Goal: Information Seeking & Learning: Check status

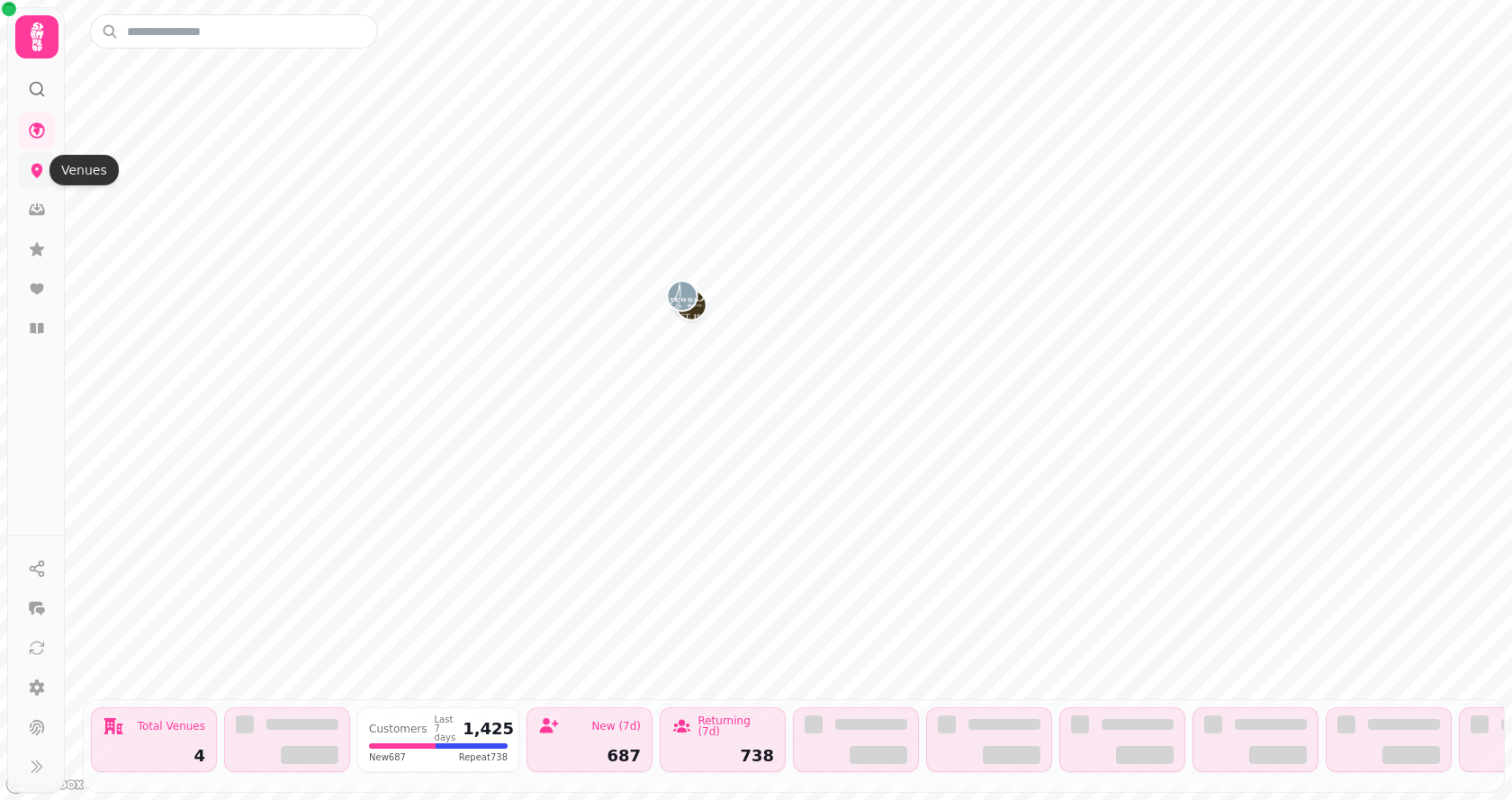
click at [38, 176] on icon at bounding box center [38, 171] width 12 height 14
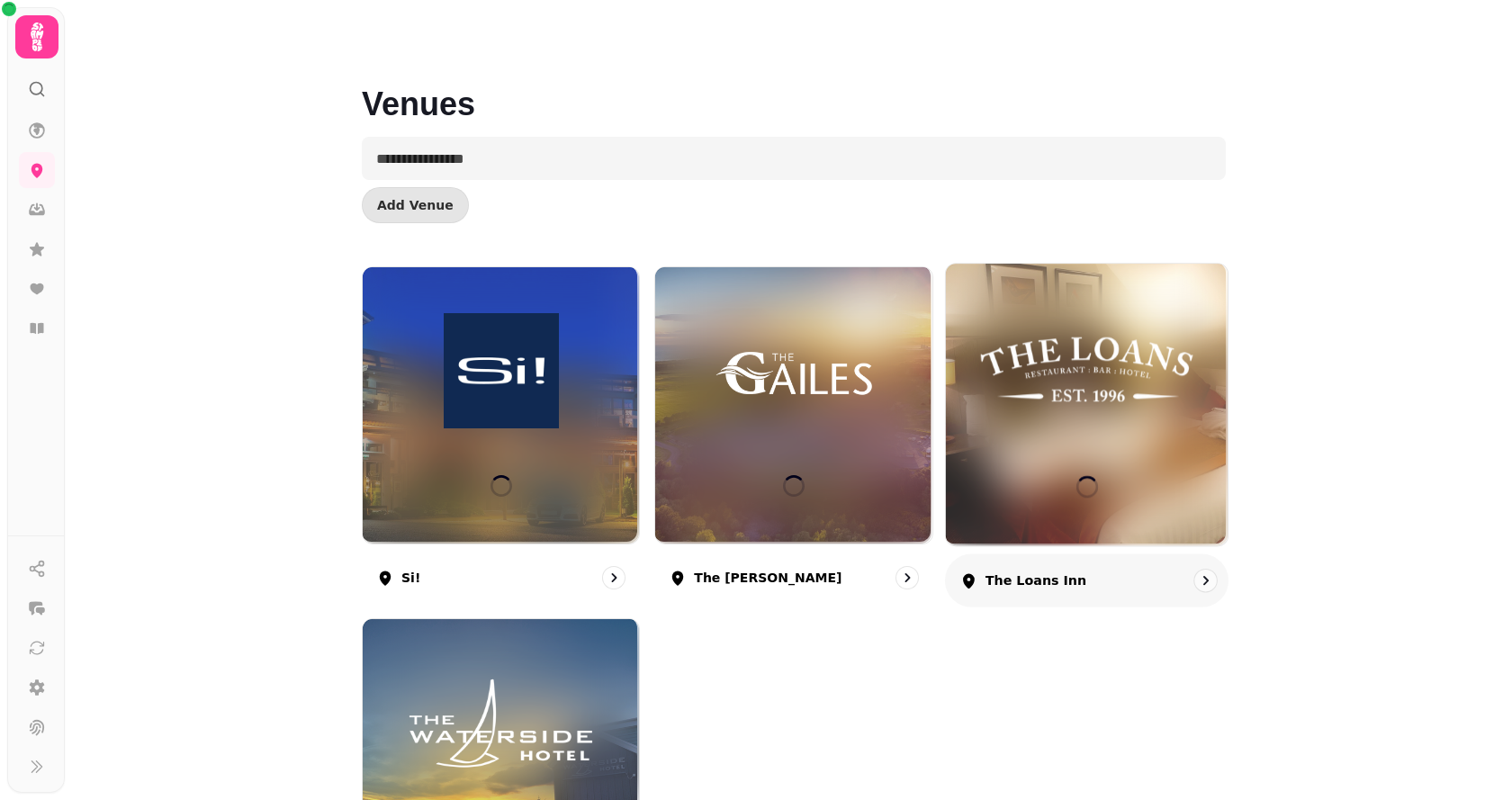
click at [1055, 387] on img at bounding box center [1086, 370] width 212 height 118
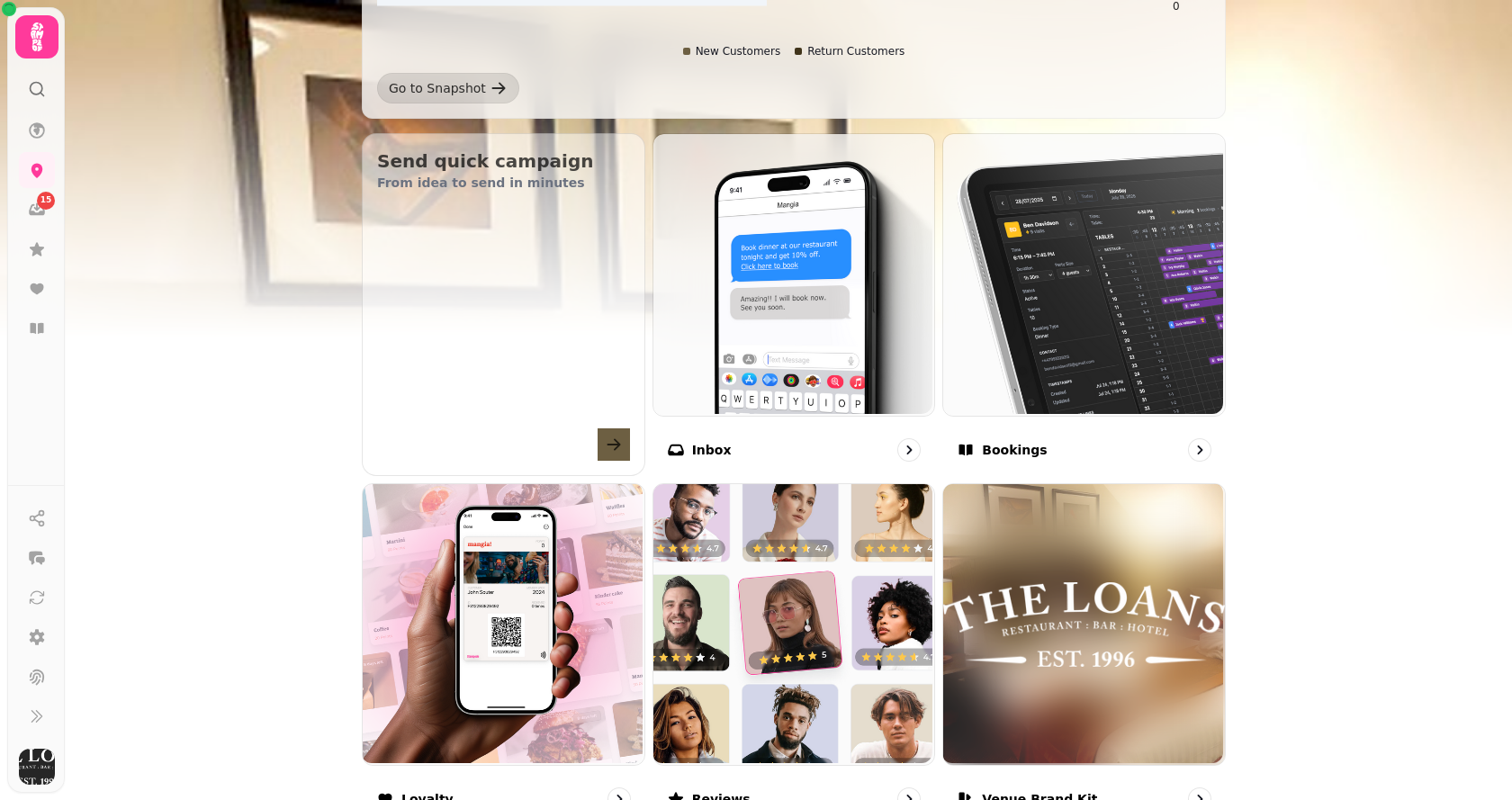
scroll to position [540, 0]
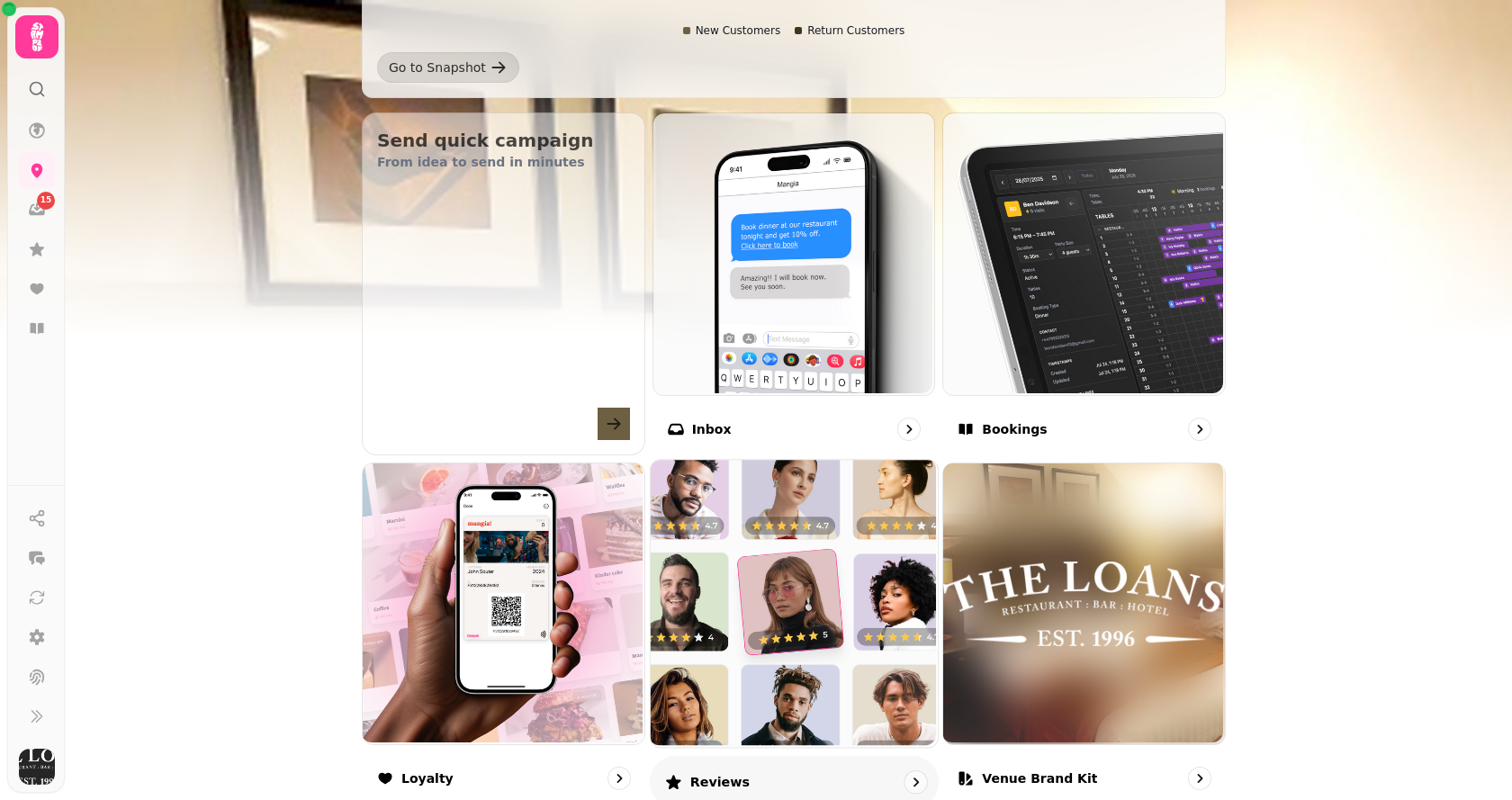
click at [797, 524] on img at bounding box center [791, 602] width 287 height 288
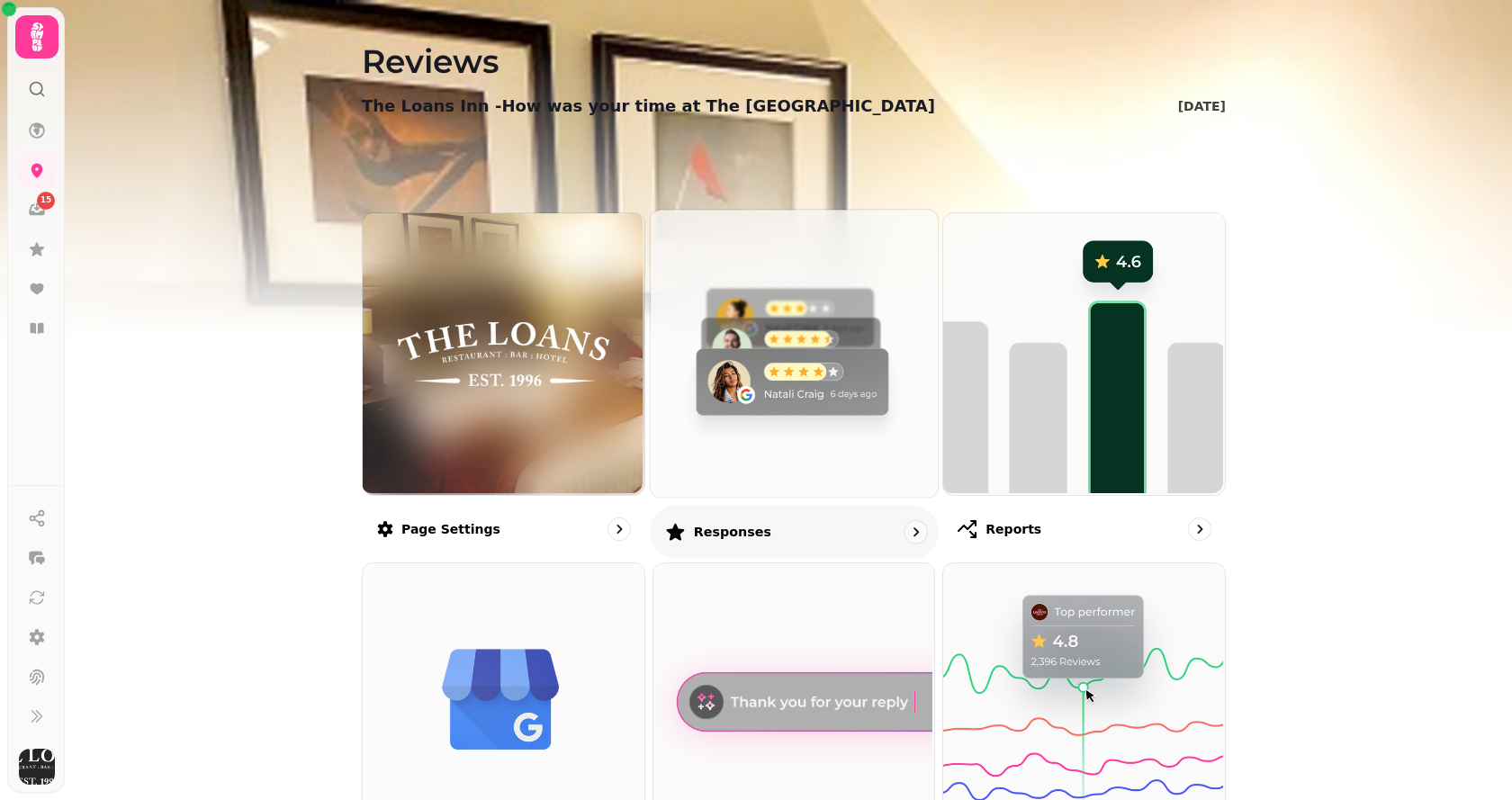
click at [768, 400] on img at bounding box center [791, 351] width 287 height 288
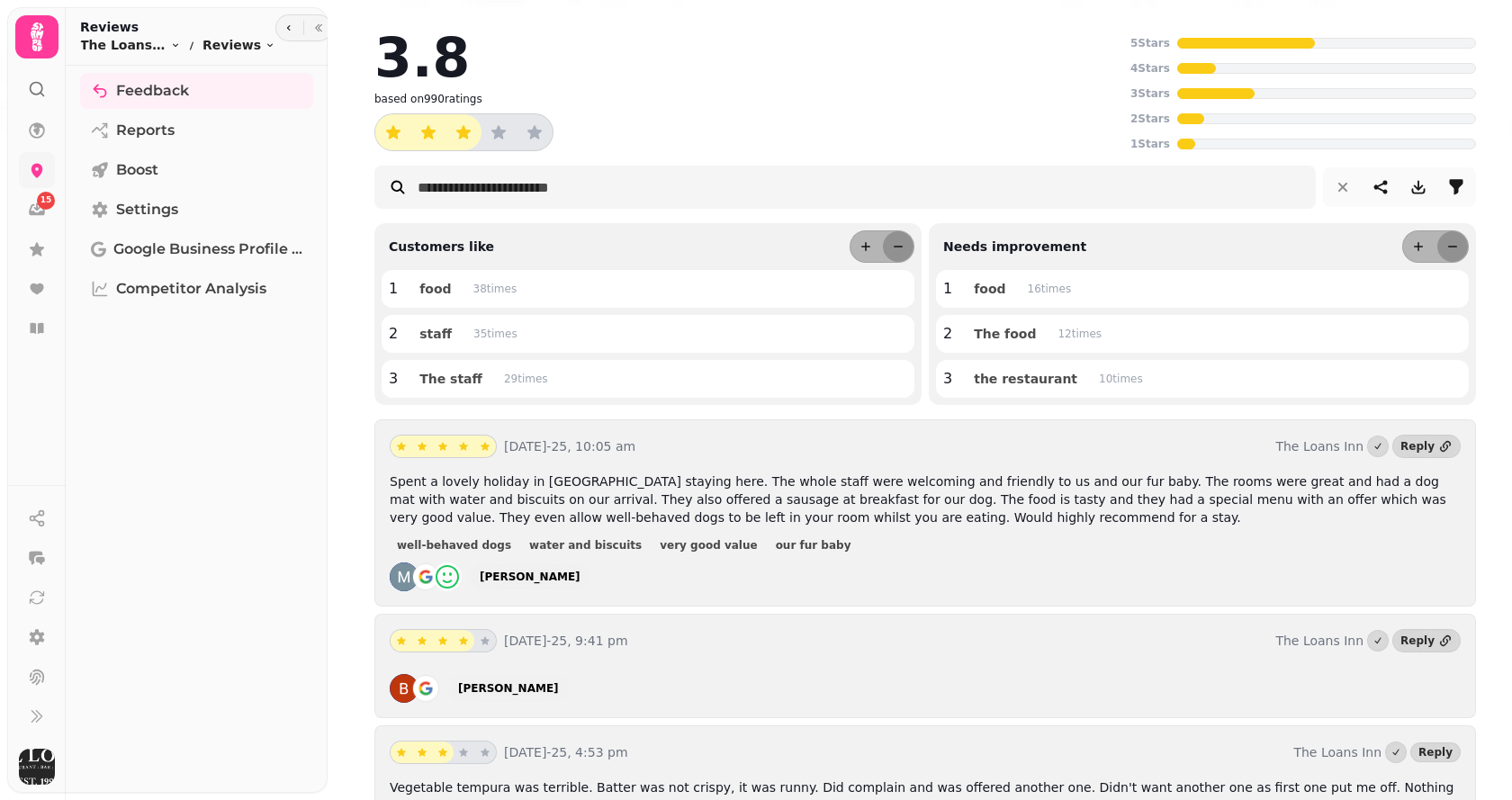
click at [33, 159] on link at bounding box center [37, 170] width 36 height 36
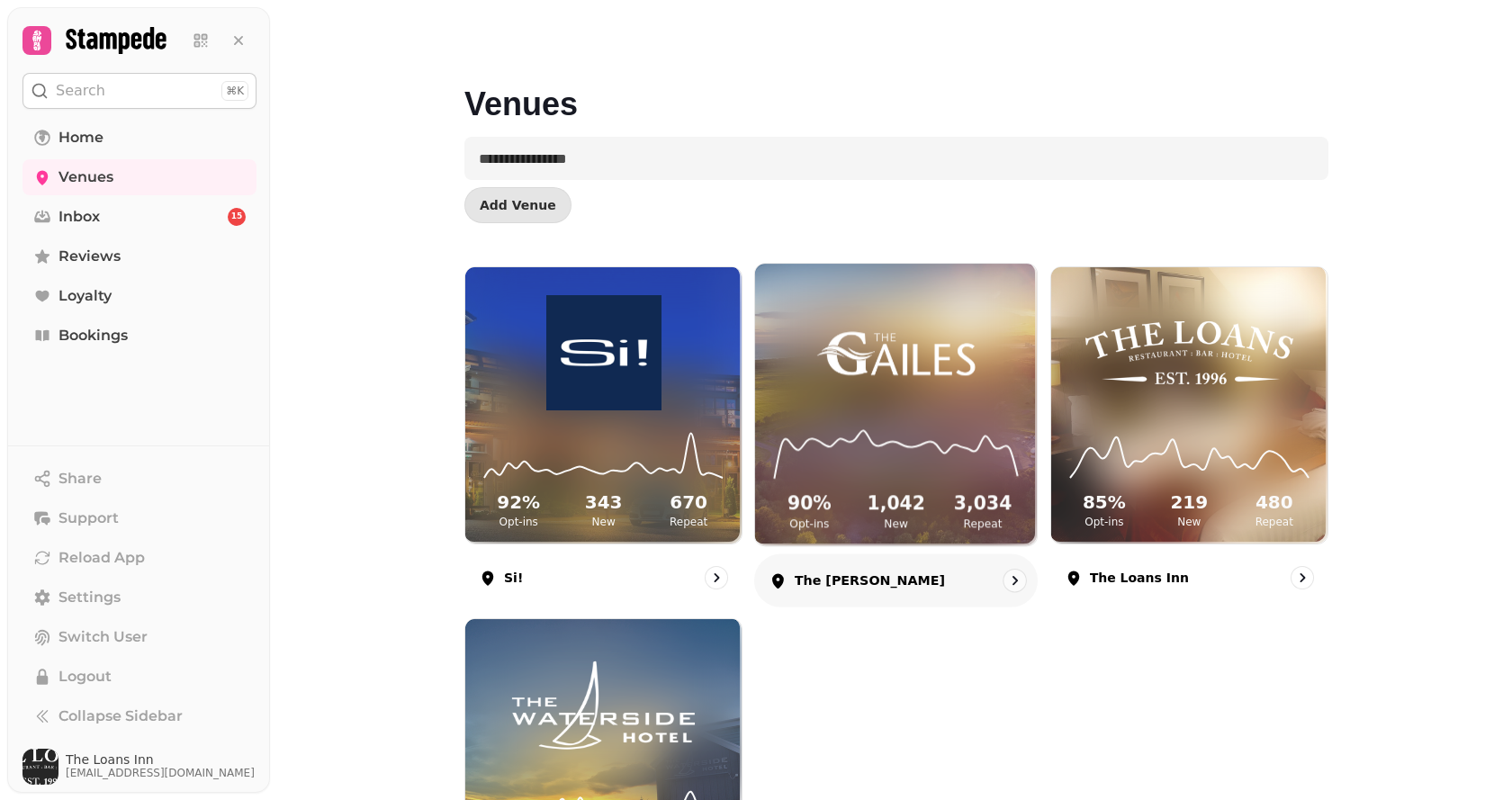
click at [818, 365] on img at bounding box center [895, 351] width 212 height 118
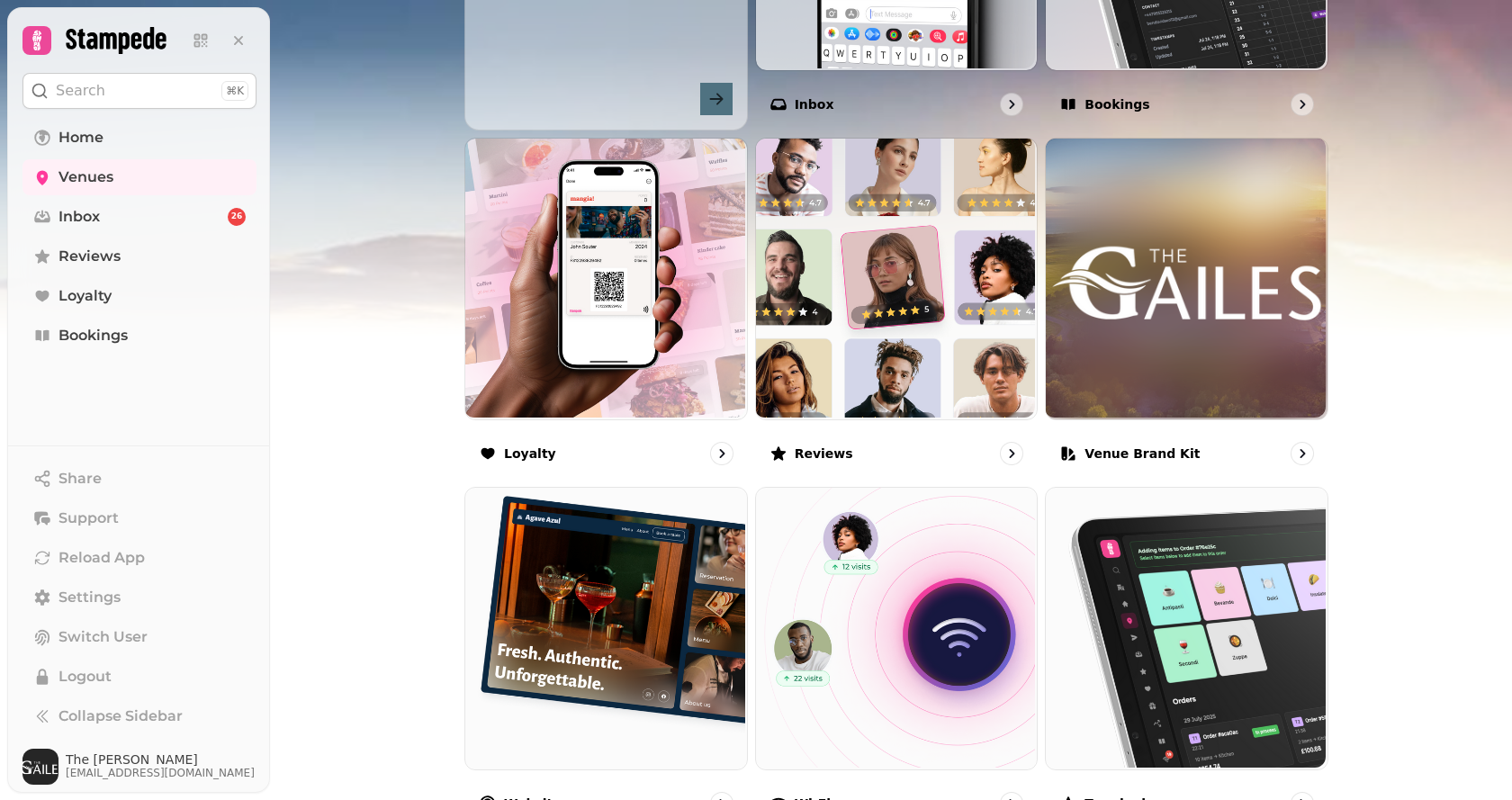
scroll to position [900, 0]
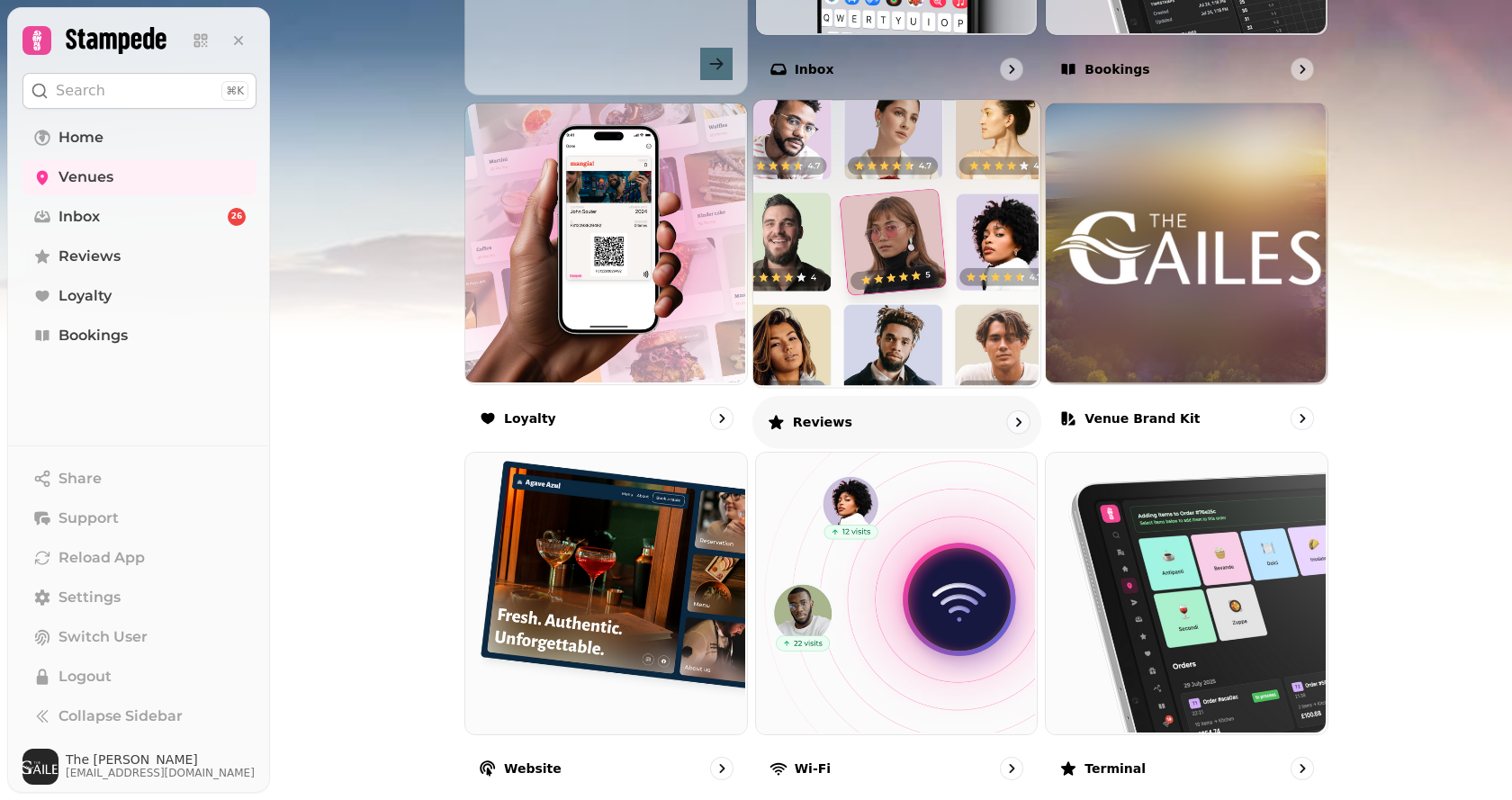
click at [876, 264] on img at bounding box center [894, 242] width 287 height 288
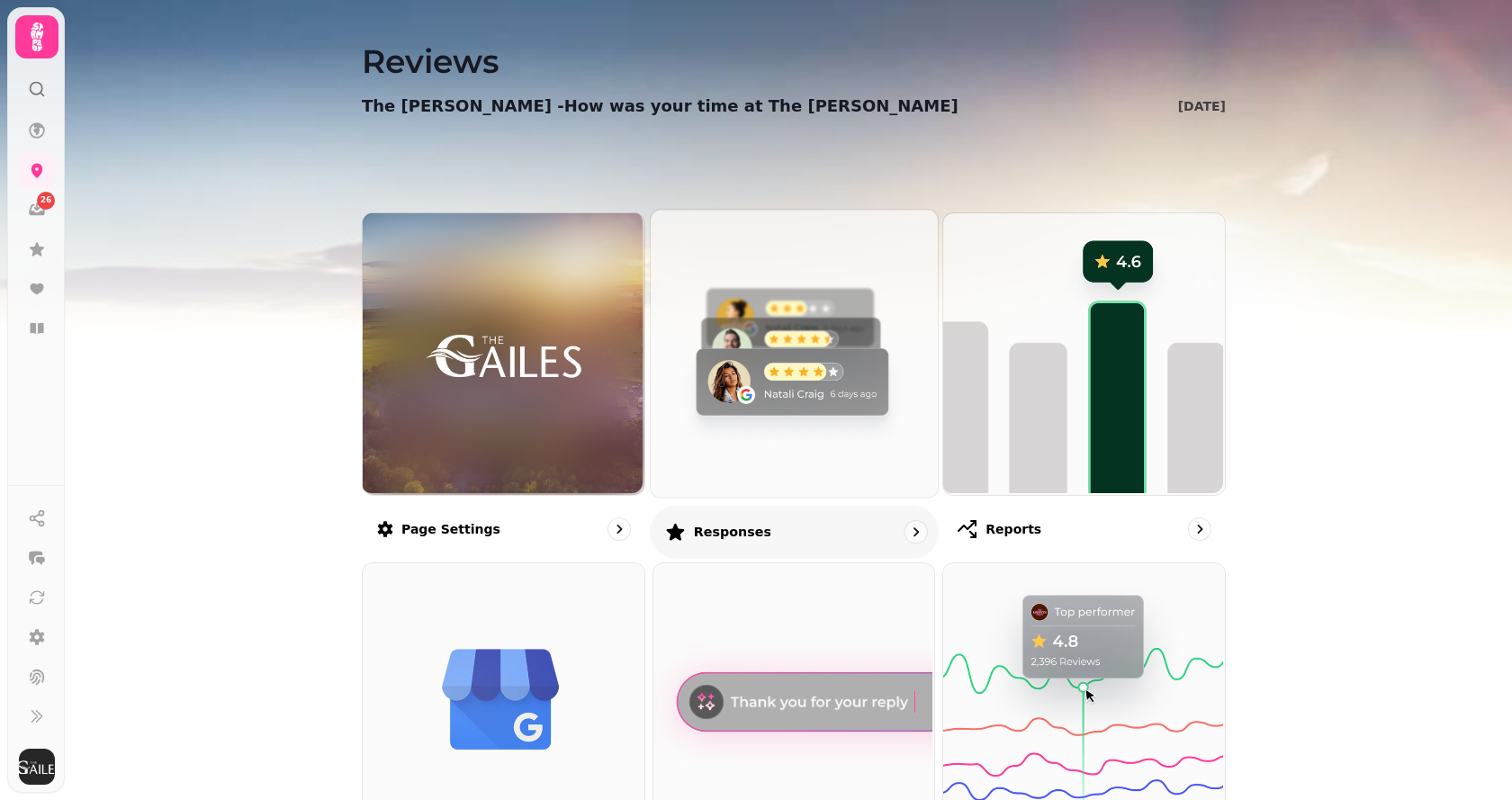
click at [823, 317] on img at bounding box center [791, 351] width 287 height 288
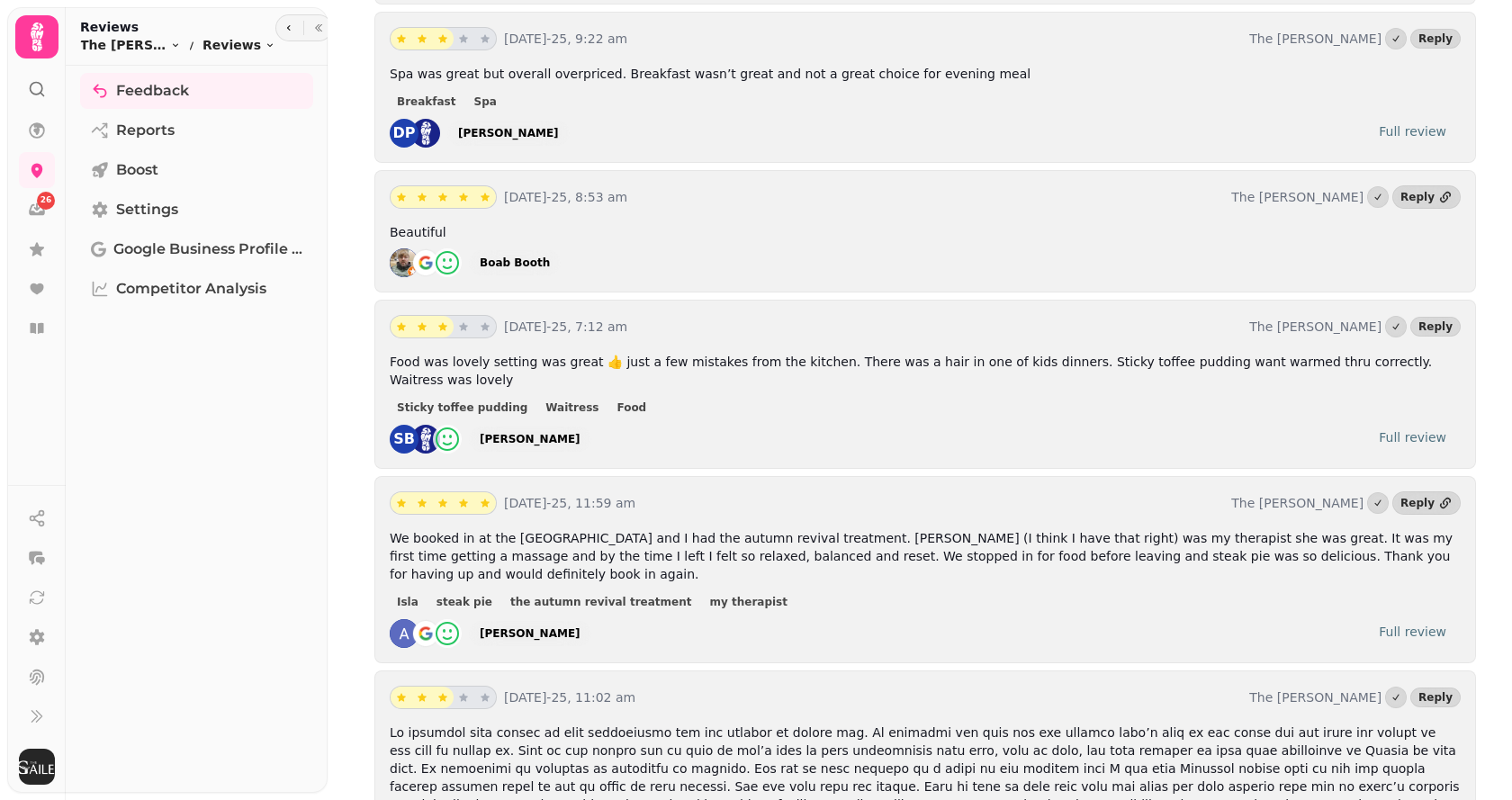
scroll to position [720, 0]
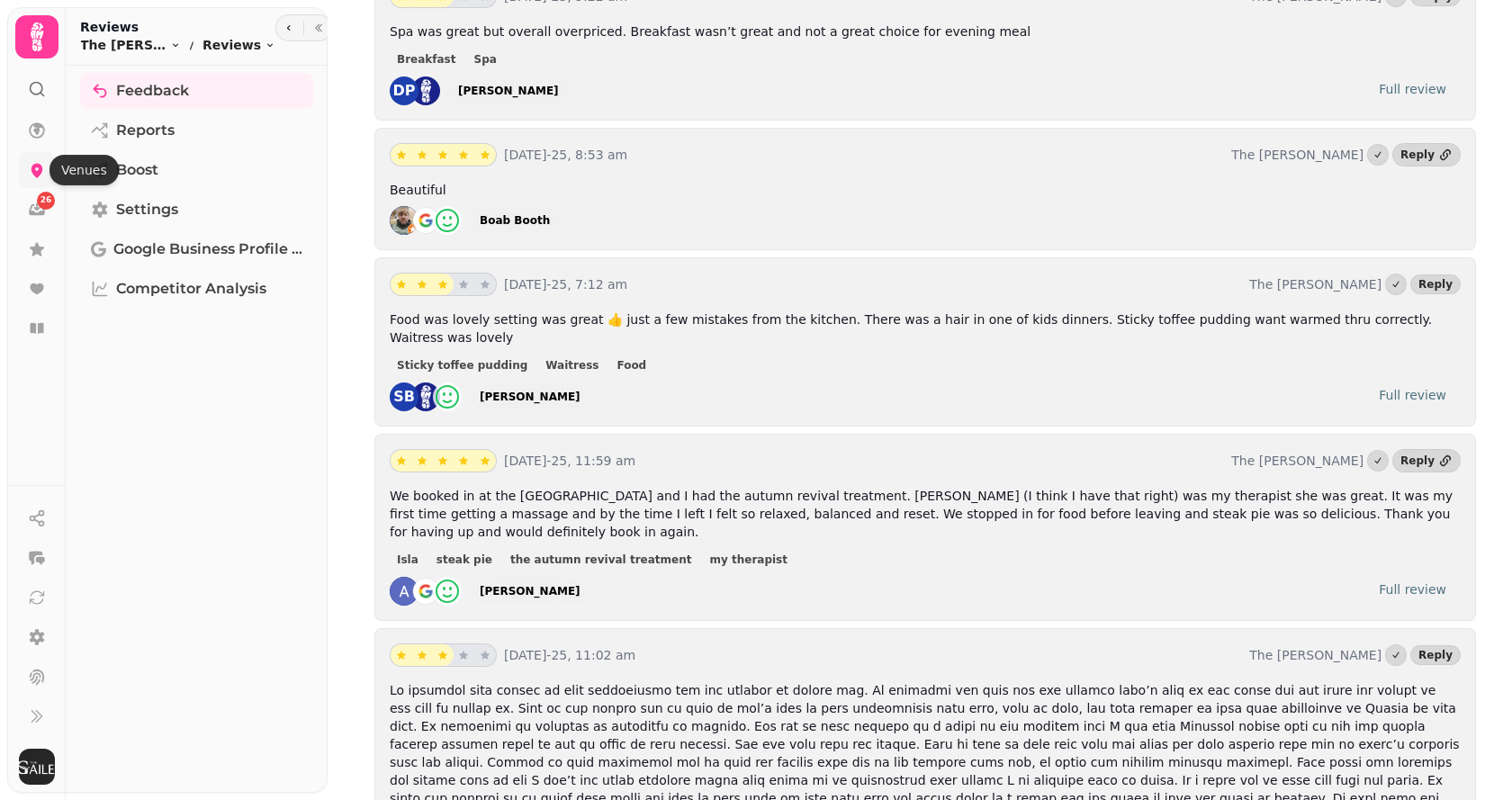
click at [43, 174] on icon at bounding box center [37, 170] width 18 height 18
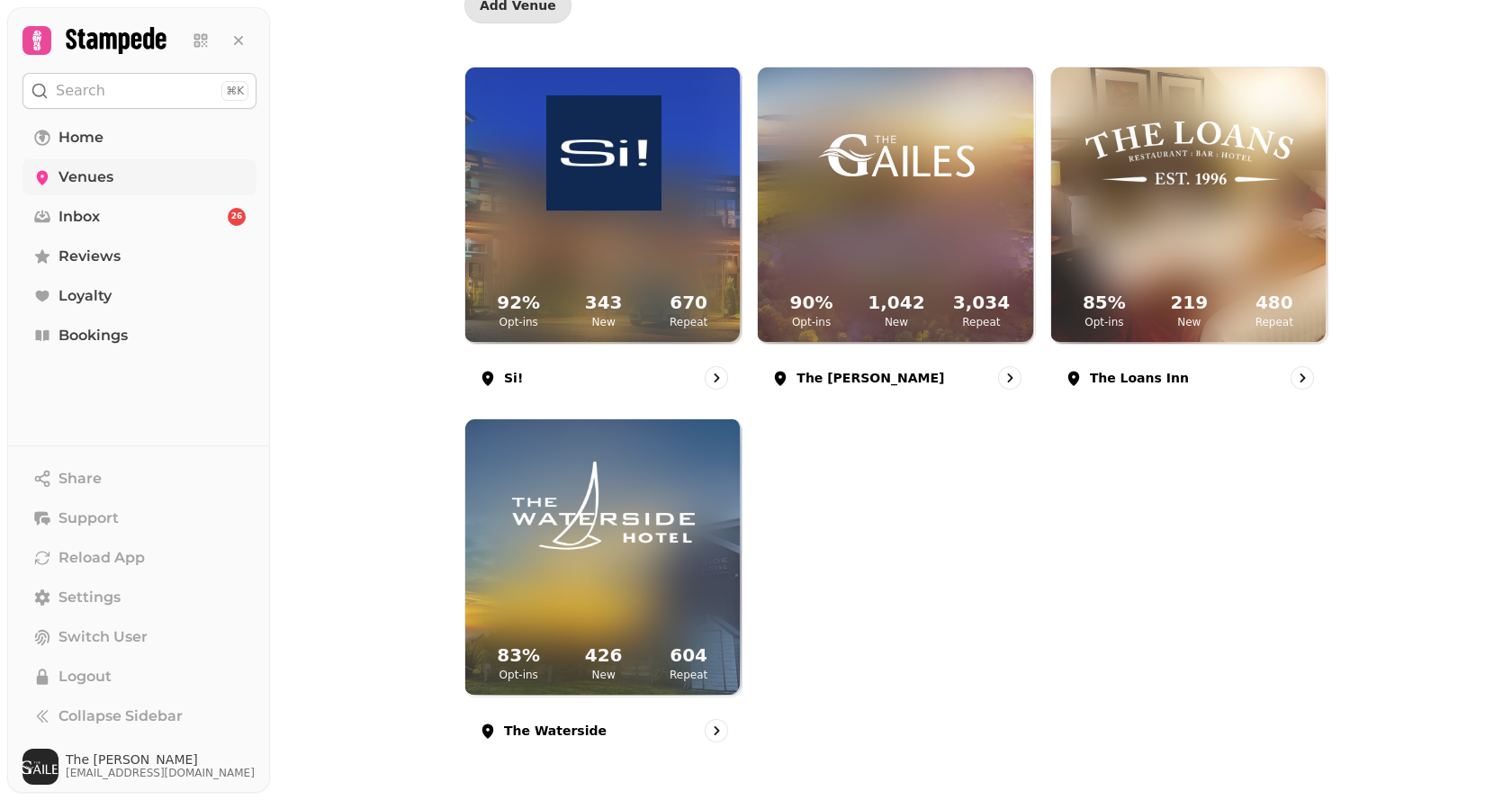
scroll to position [200, 0]
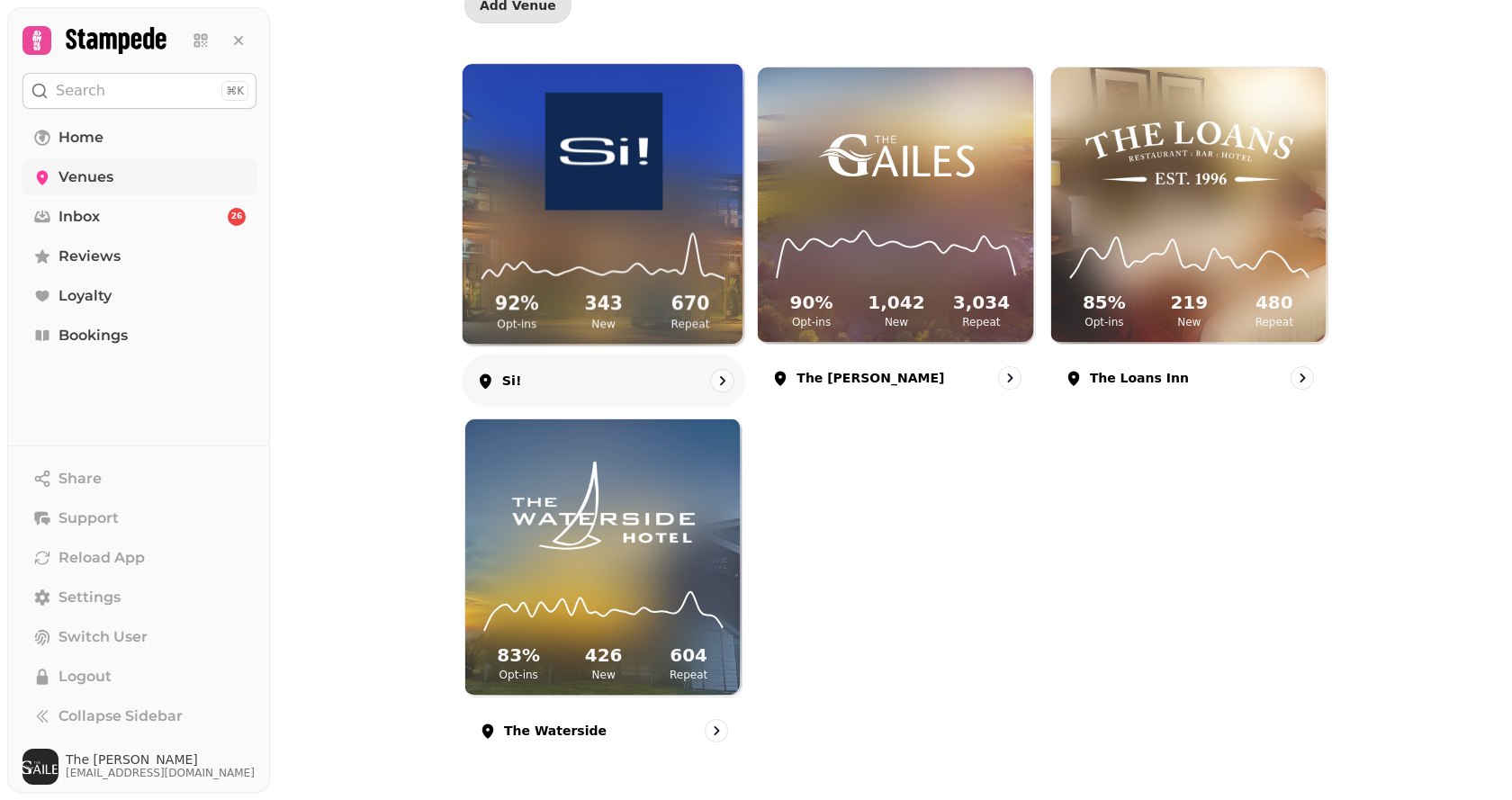
click at [675, 289] on div "92 % Opt-ins 343 New 670 Repeat" at bounding box center [603, 279] width 282 height 136
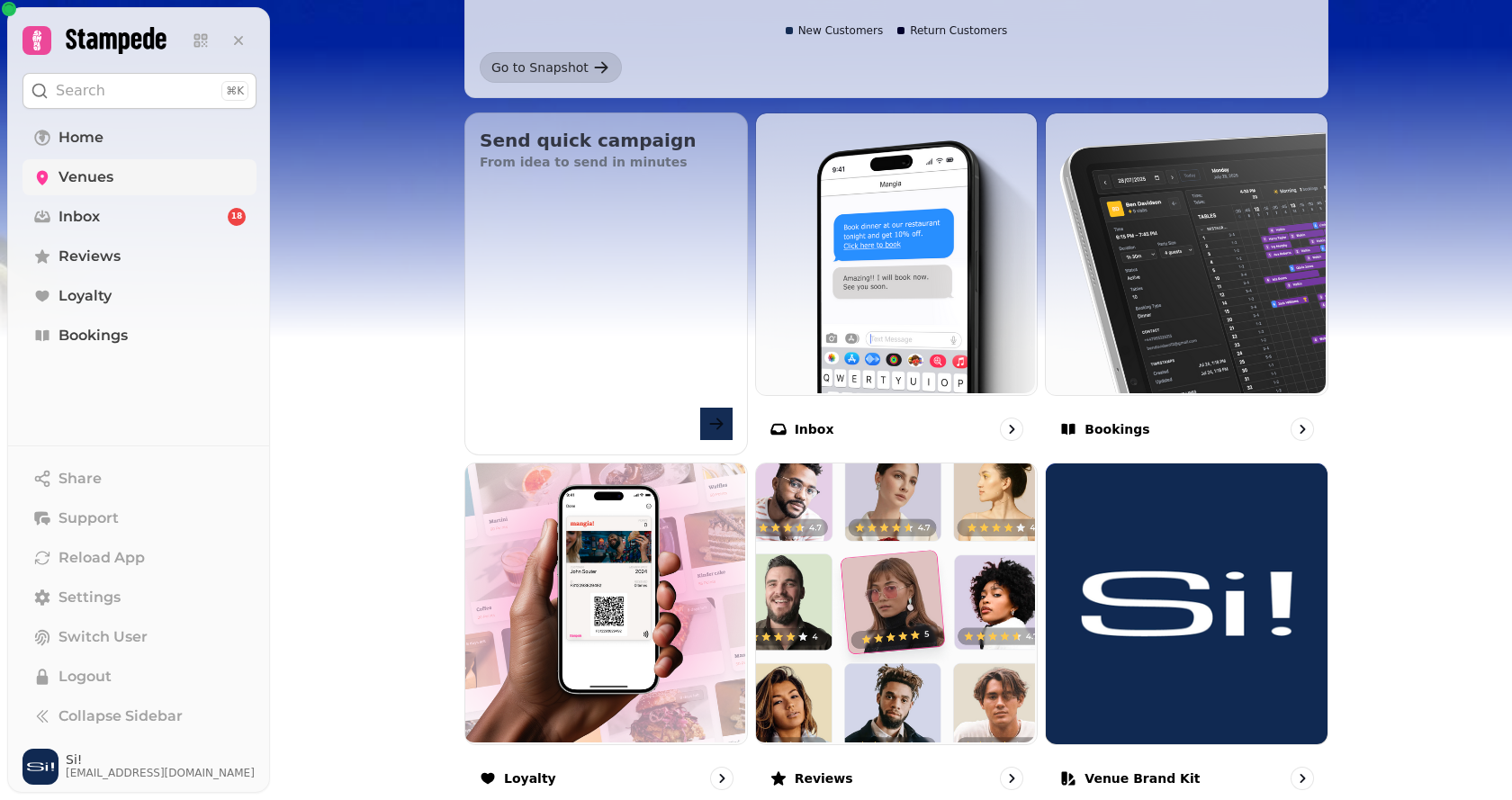
scroll to position [900, 0]
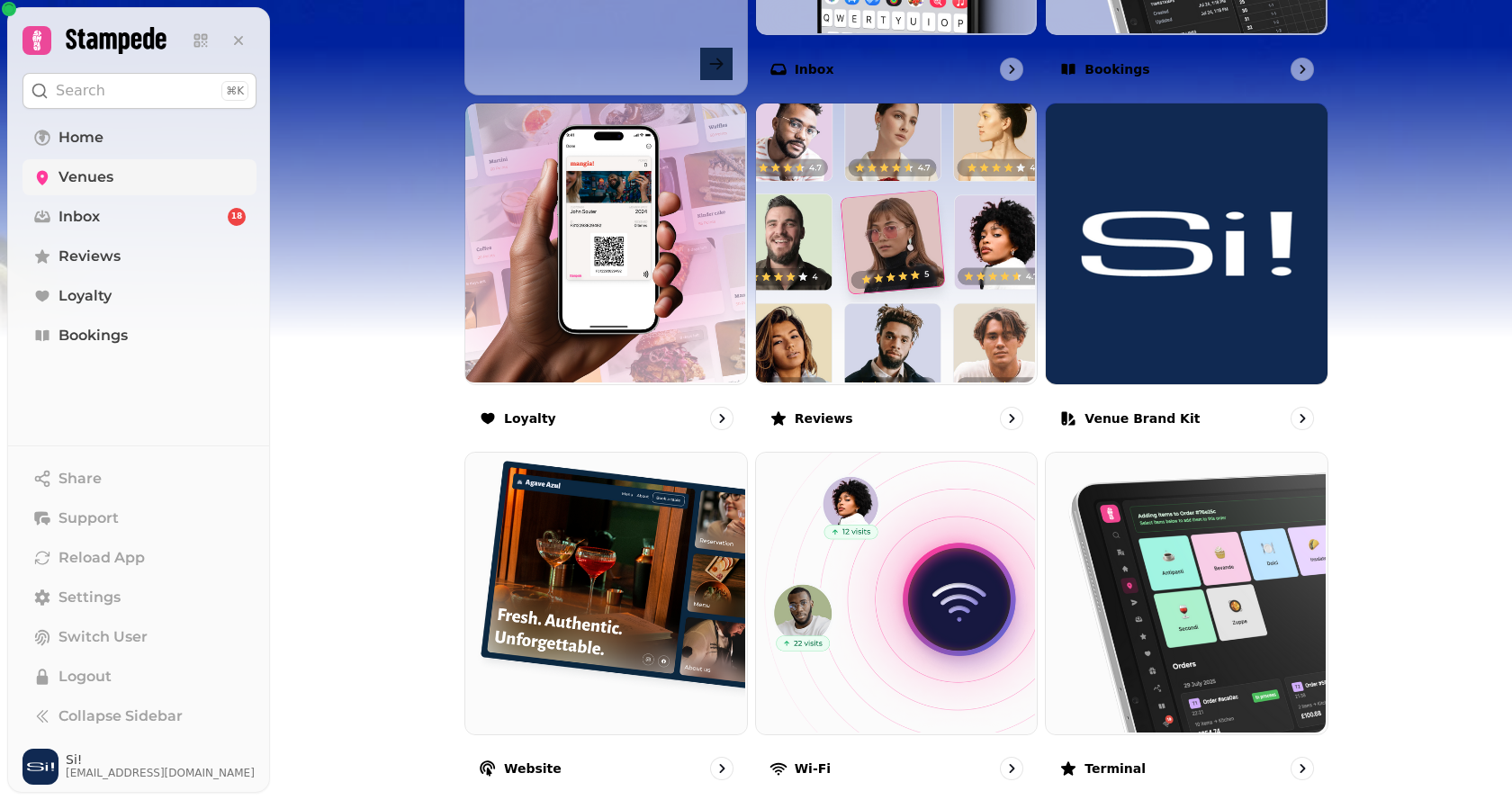
click at [899, 314] on img at bounding box center [894, 242] width 282 height 282
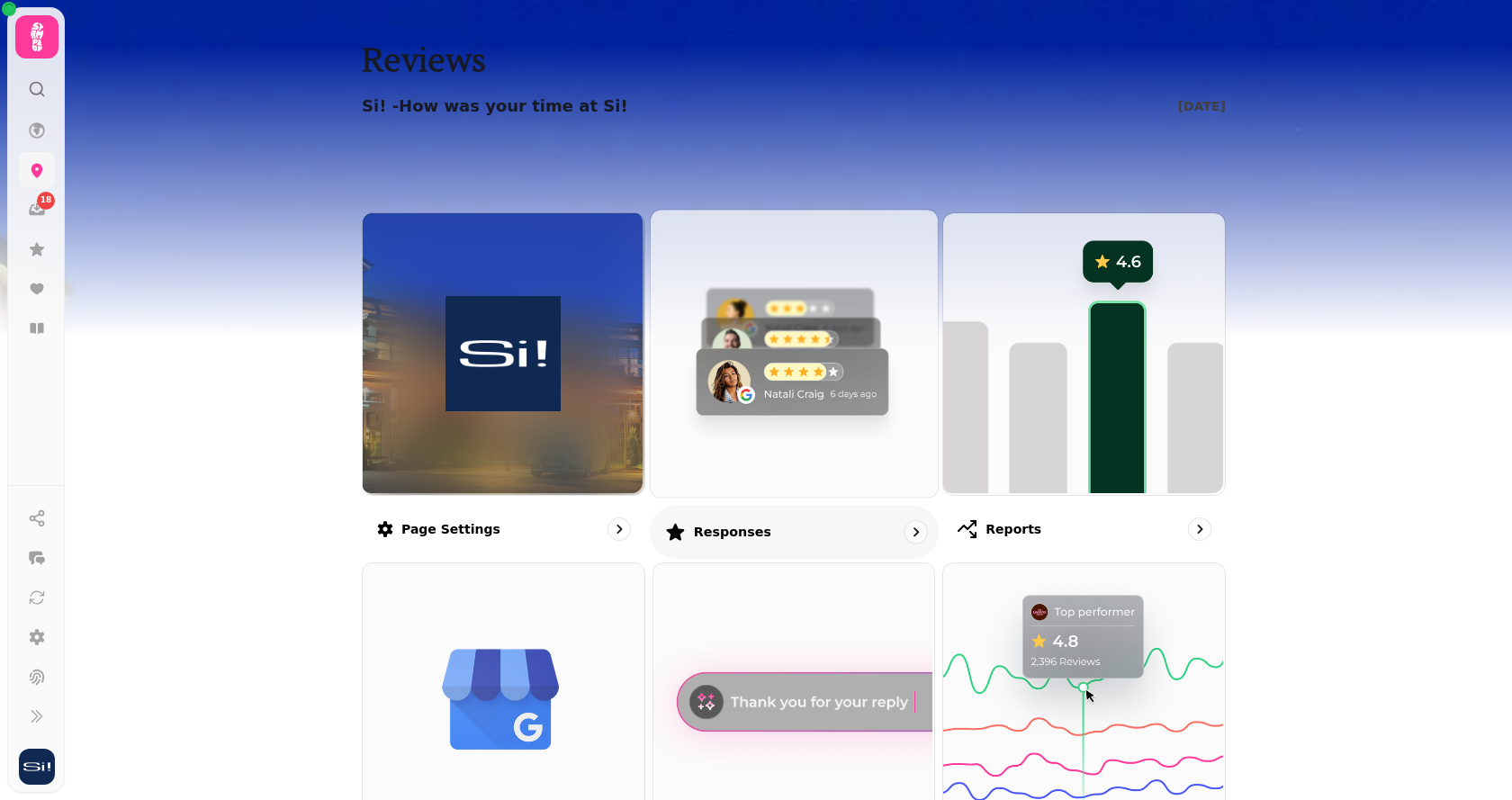
click at [784, 349] on img at bounding box center [791, 351] width 287 height 288
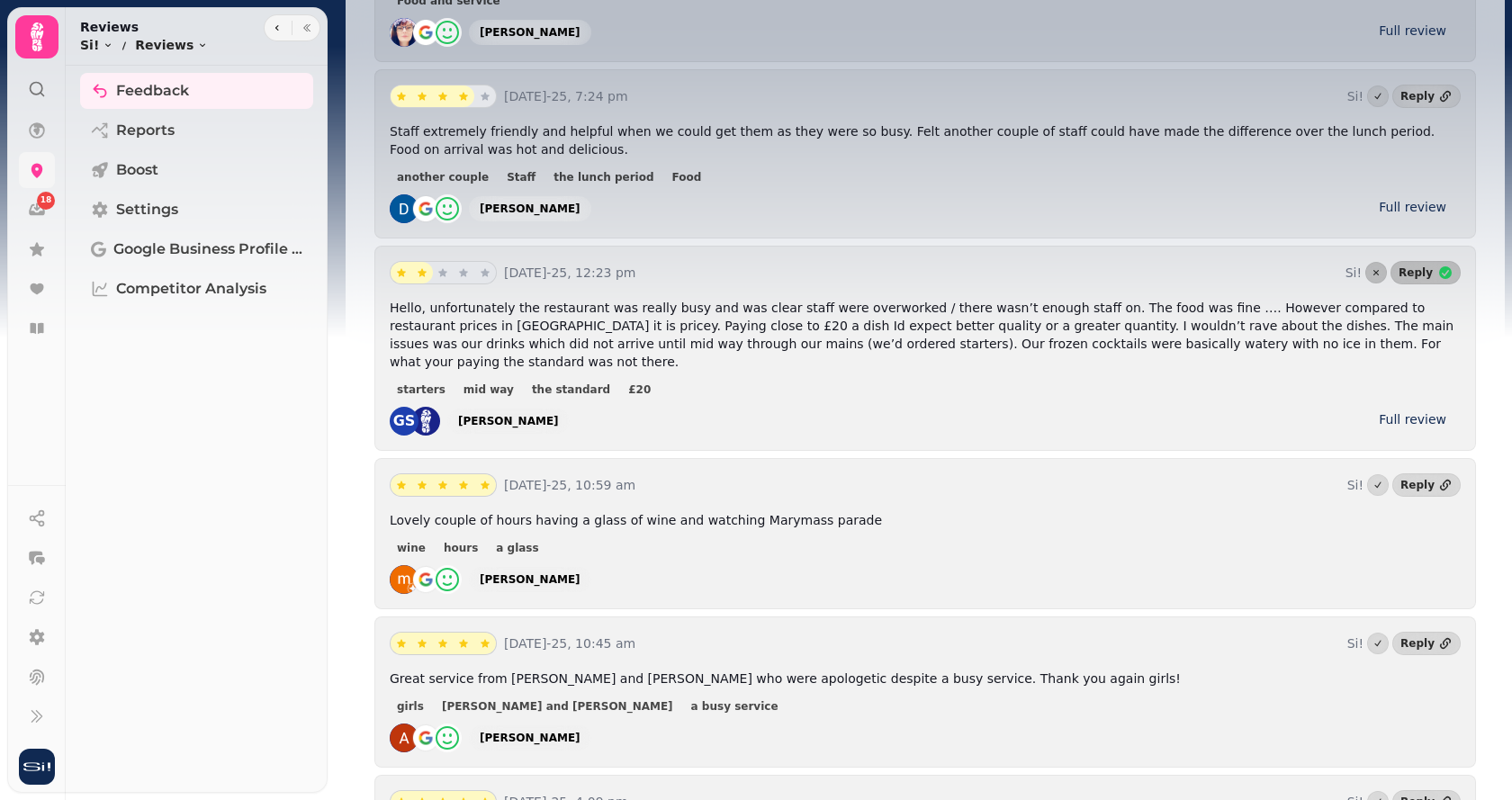
scroll to position [450, 0]
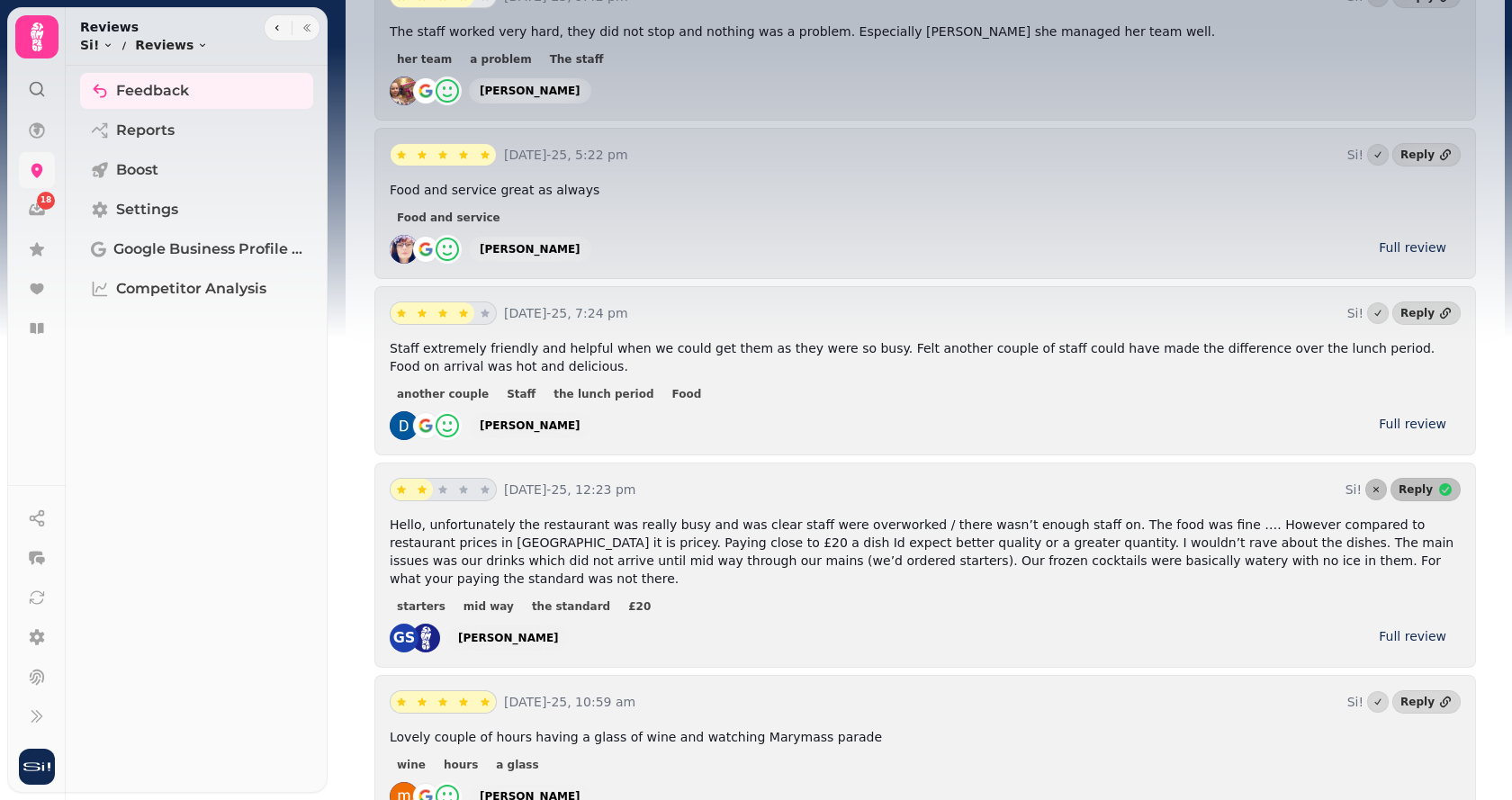
click at [35, 174] on icon at bounding box center [38, 171] width 12 height 14
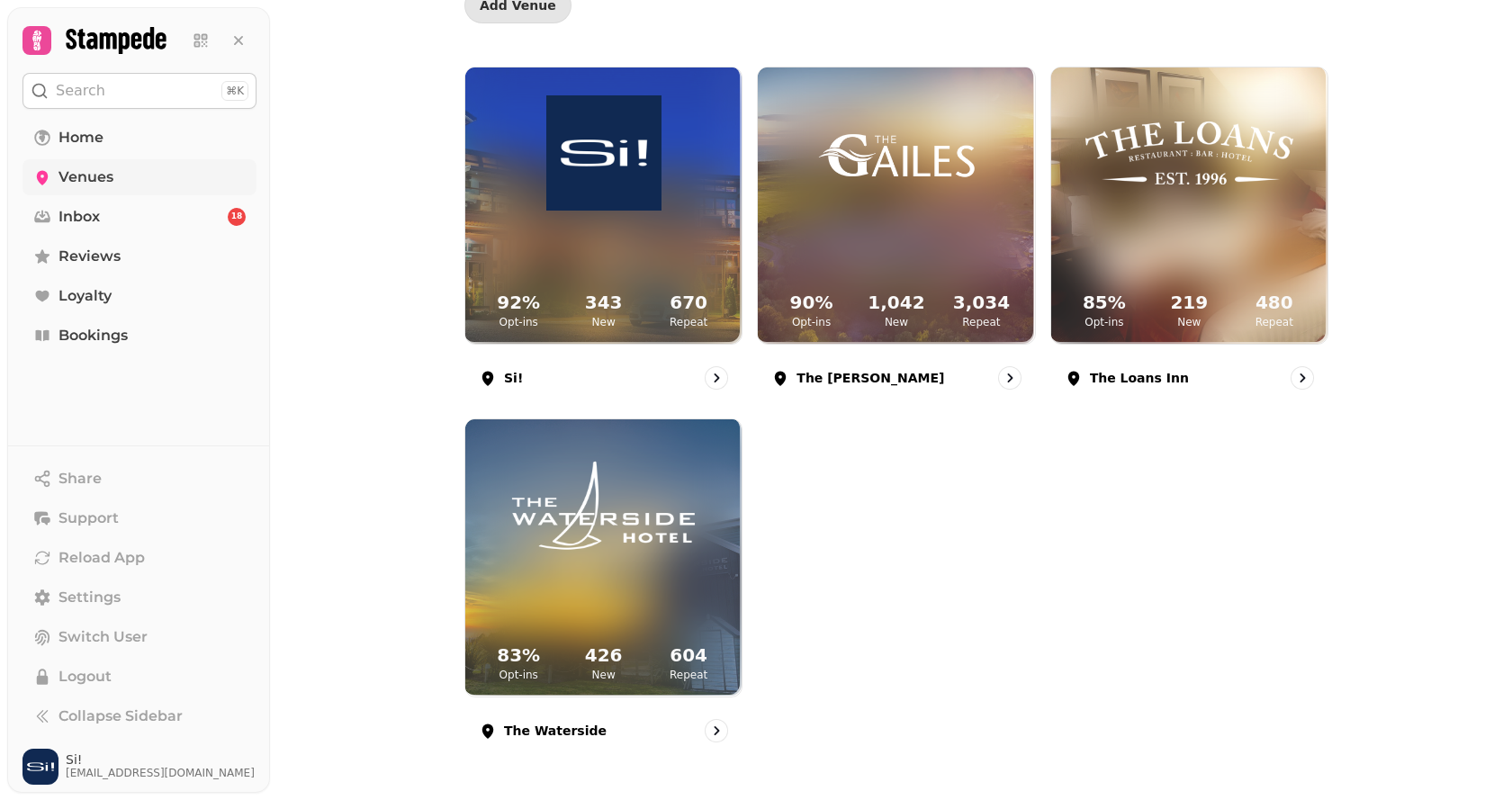
scroll to position [200, 0]
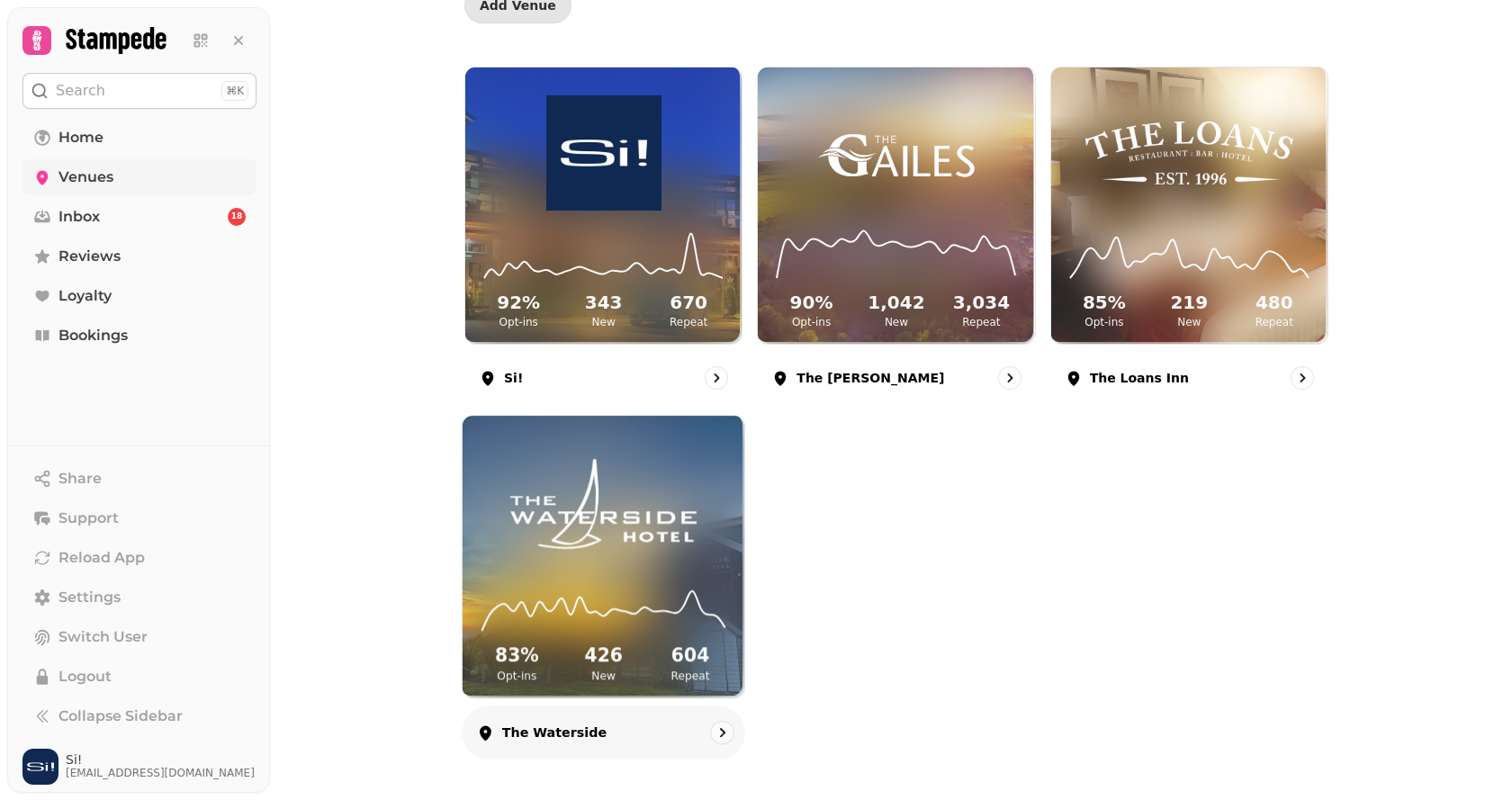
click at [609, 537] on img at bounding box center [603, 504] width 212 height 118
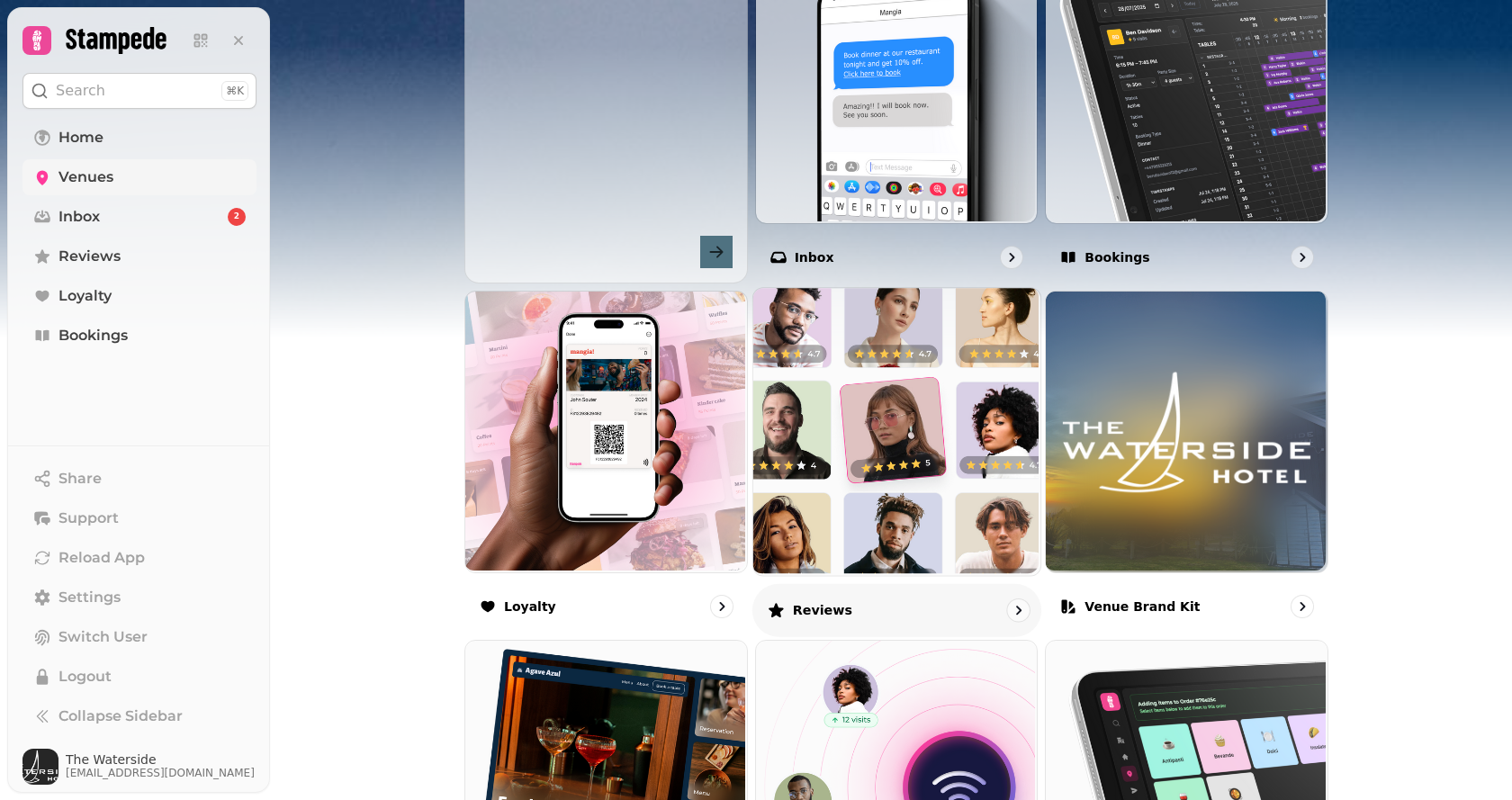
scroll to position [720, 0]
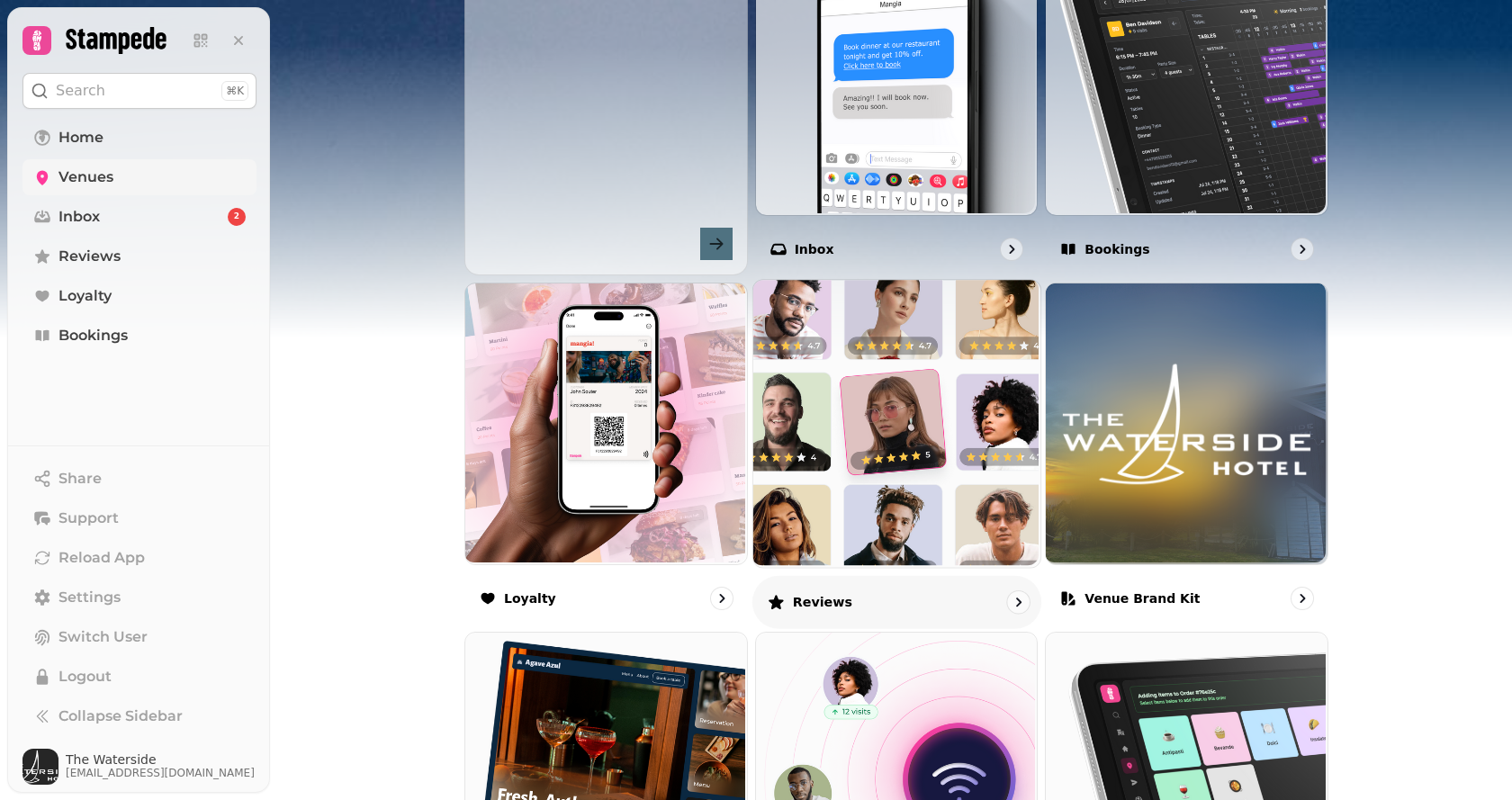
click at [880, 479] on img at bounding box center [894, 422] width 287 height 288
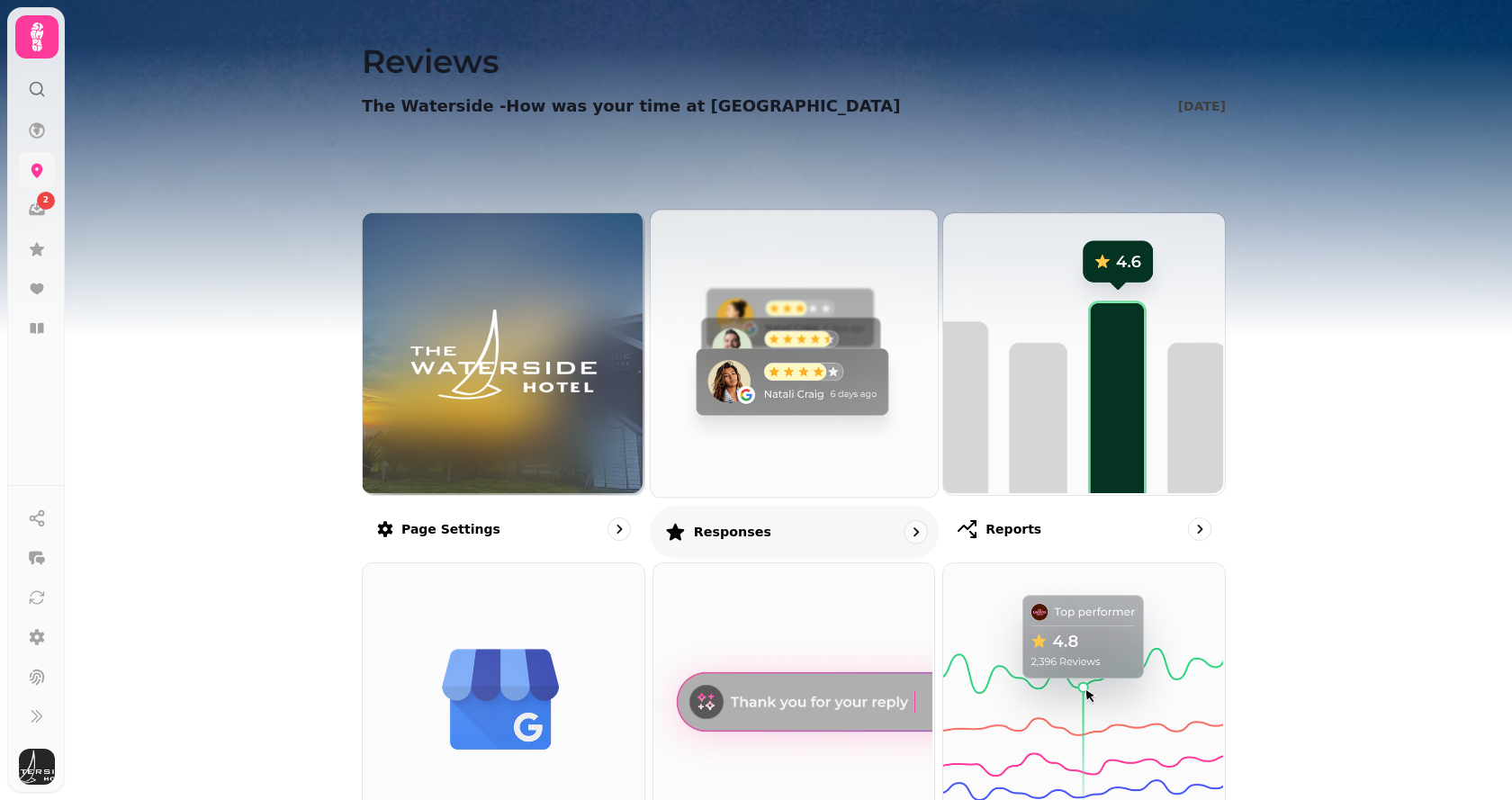
click at [771, 398] on img at bounding box center [791, 351] width 287 height 288
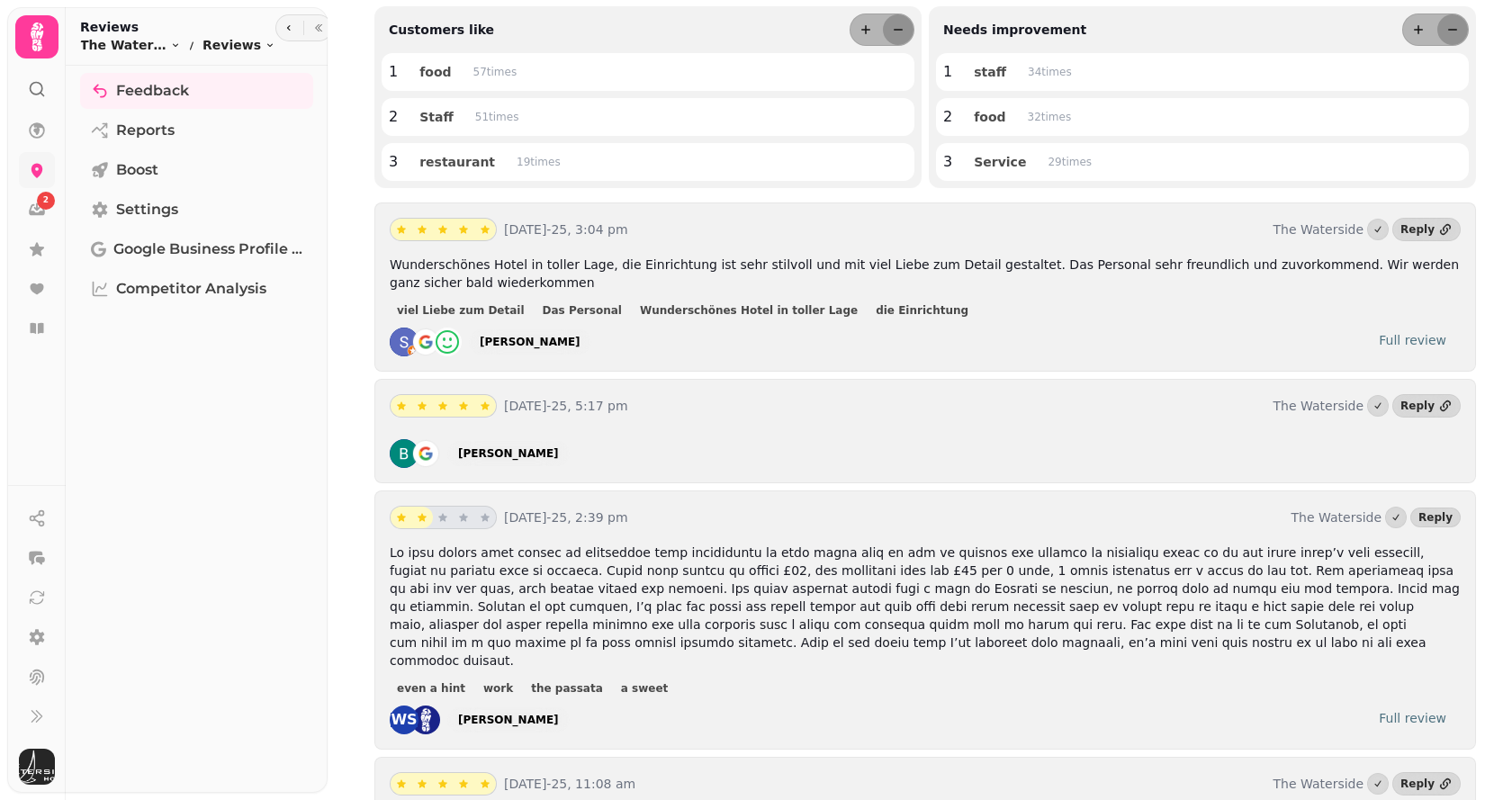
scroll to position [360, 0]
